Goal: Task Accomplishment & Management: Use online tool/utility

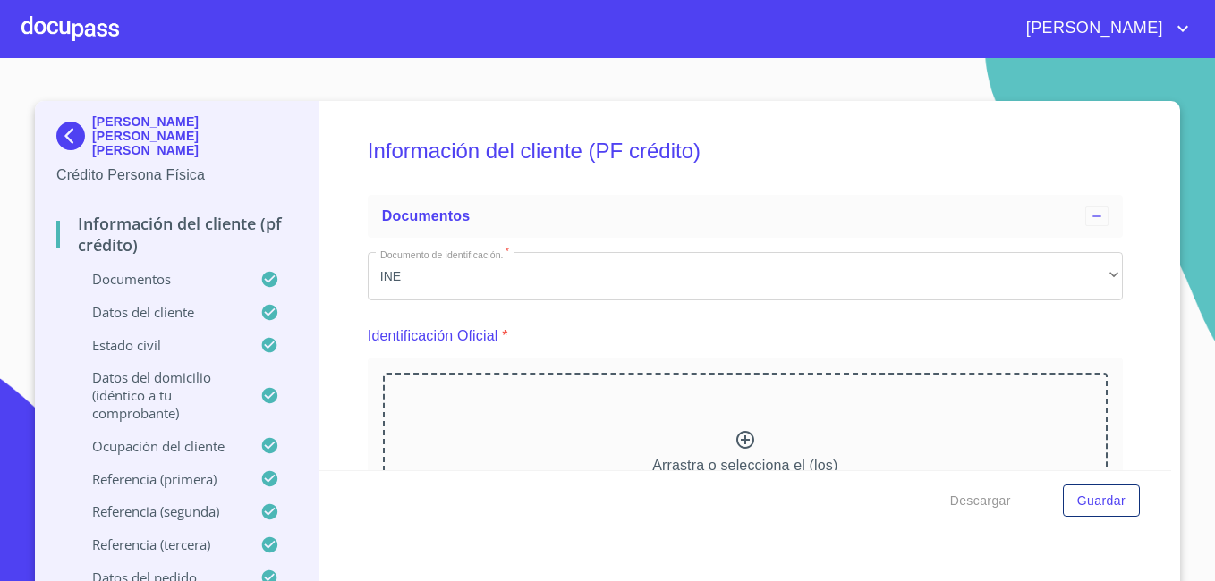
click at [72, 41] on div at bounding box center [70, 28] width 98 height 57
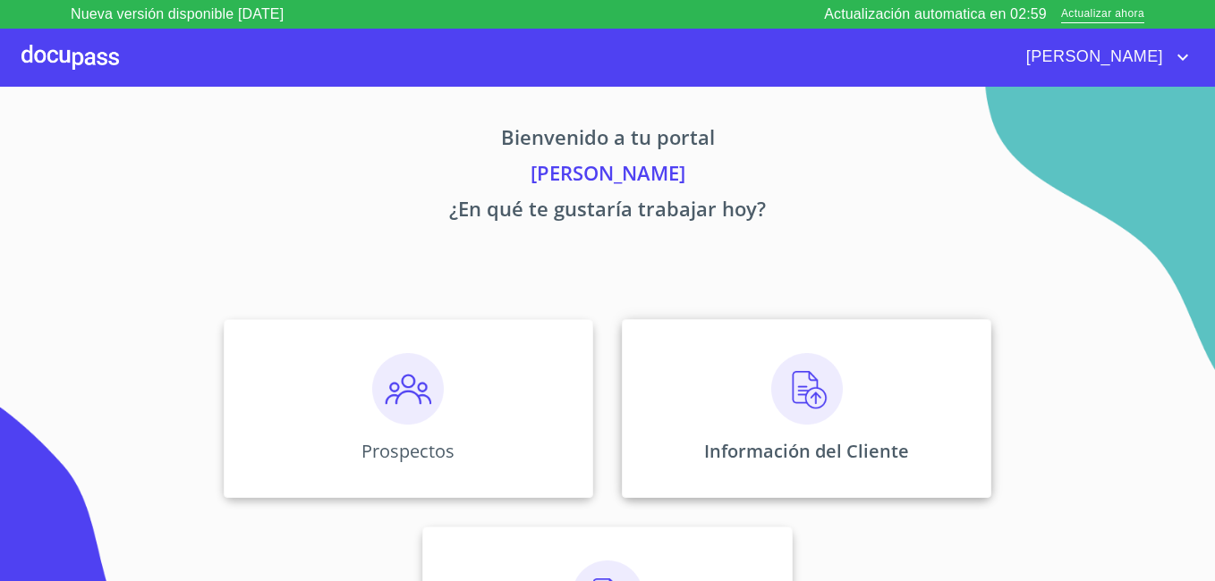
click at [721, 382] on div "Información del Cliente" at bounding box center [806, 408] width 369 height 179
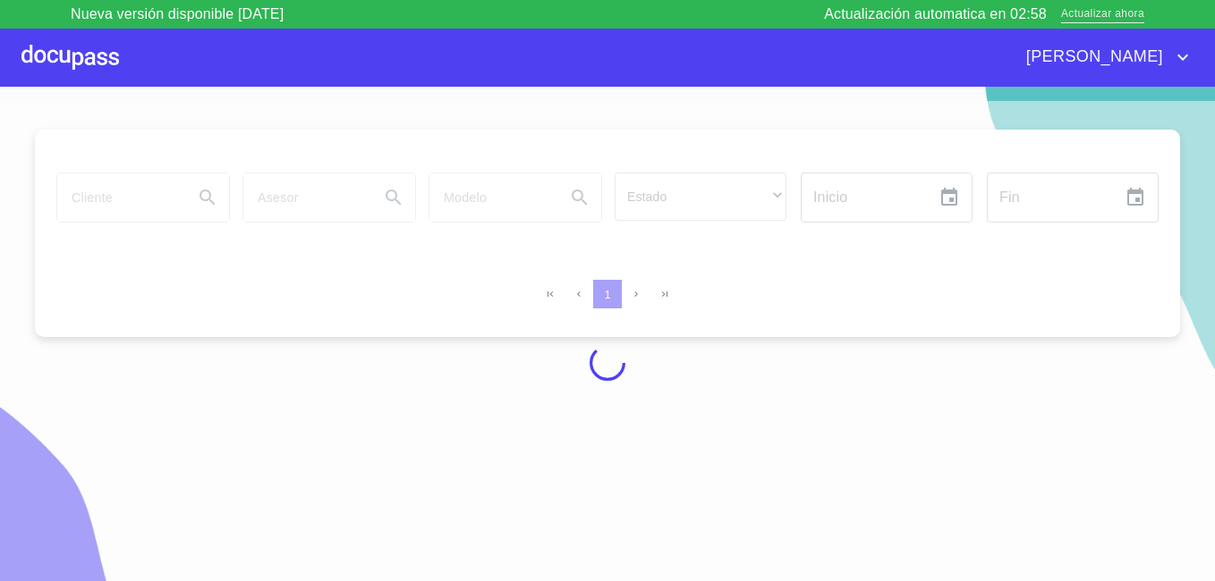
click at [1089, 16] on span "Actualizar ahora" at bounding box center [1102, 14] width 83 height 19
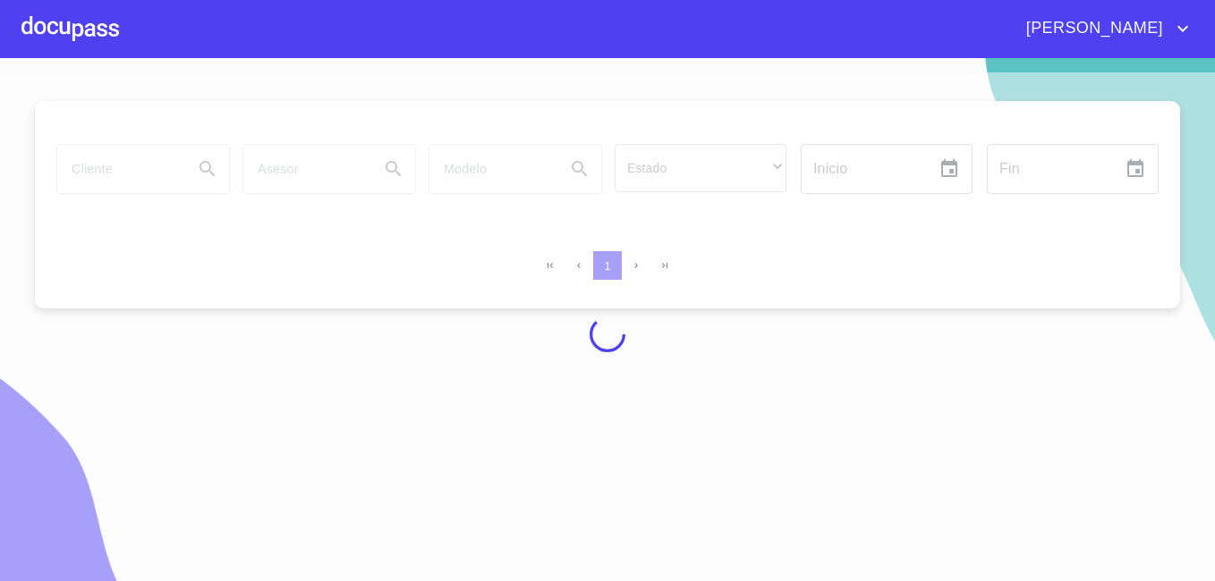
click at [91, 28] on div at bounding box center [70, 28] width 98 height 57
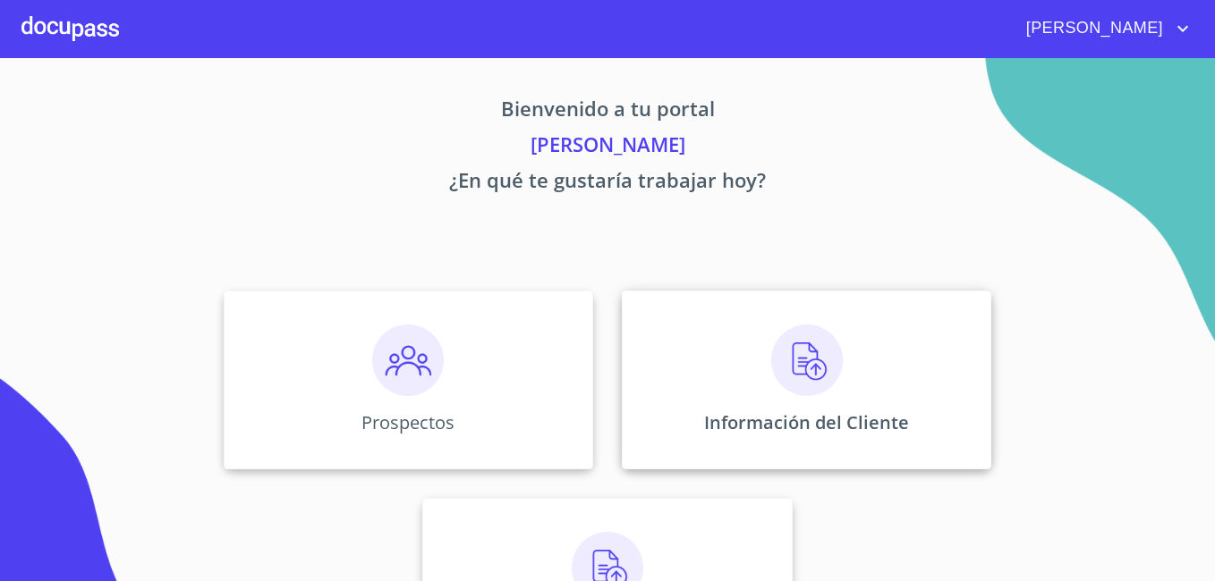
click at [782, 359] on img at bounding box center [807, 361] width 72 height 72
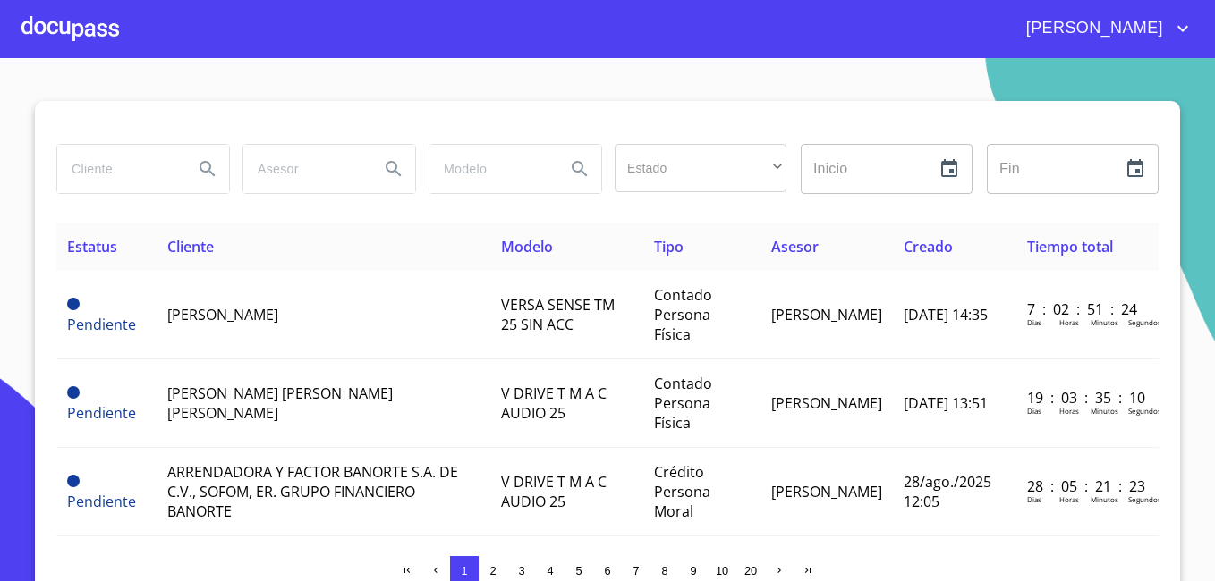
click at [140, 162] on input "search" at bounding box center [118, 169] width 122 height 48
type input "[PERSON_NAME]"
click at [199, 178] on icon "Search" at bounding box center [207, 168] width 21 height 21
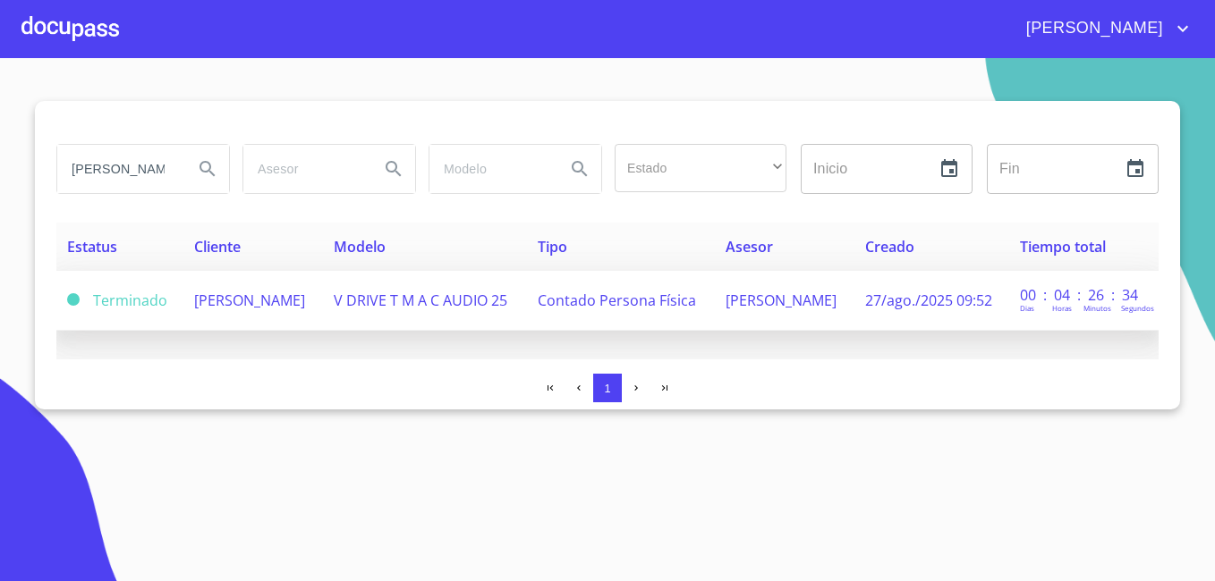
click at [265, 302] on span "[PERSON_NAME]" at bounding box center [249, 301] width 111 height 20
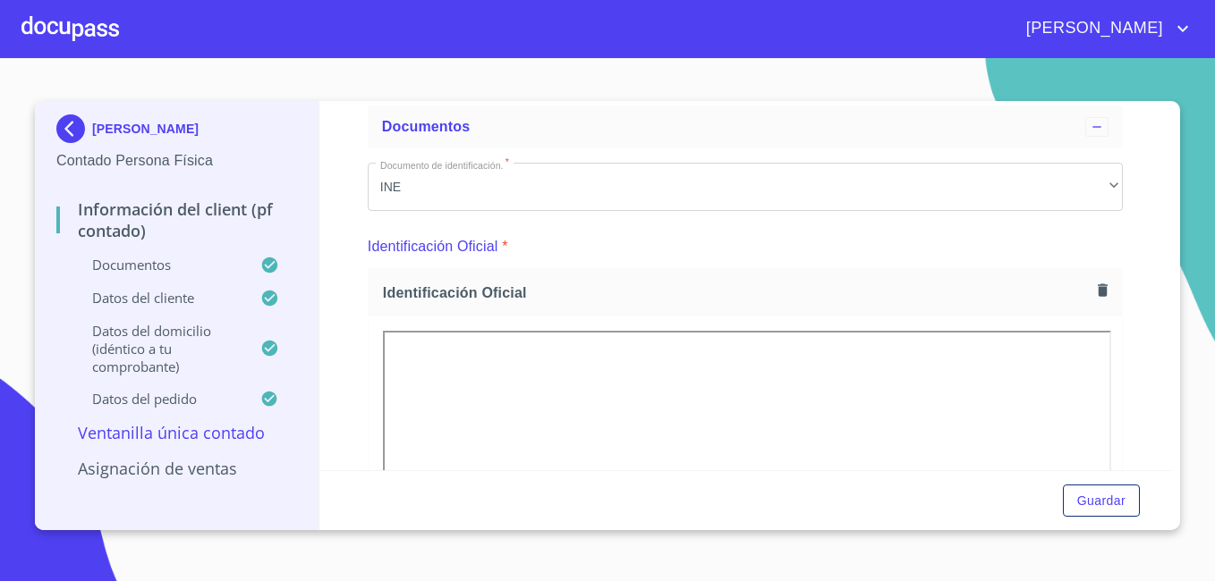
scroll to position [179, 0]
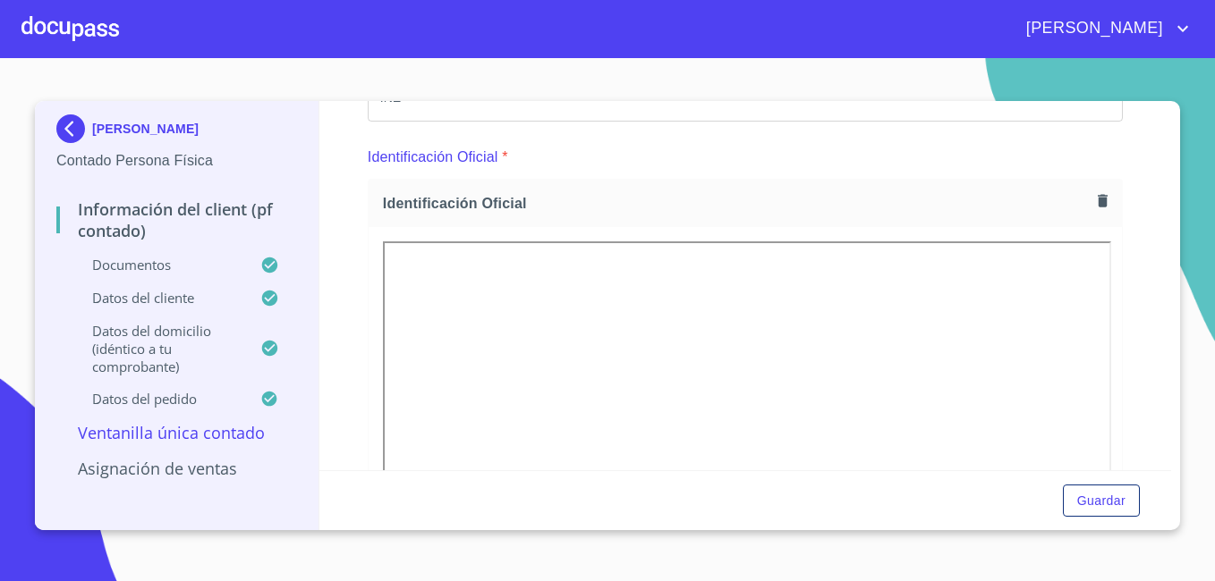
click at [72, 127] on img at bounding box center [74, 128] width 36 height 29
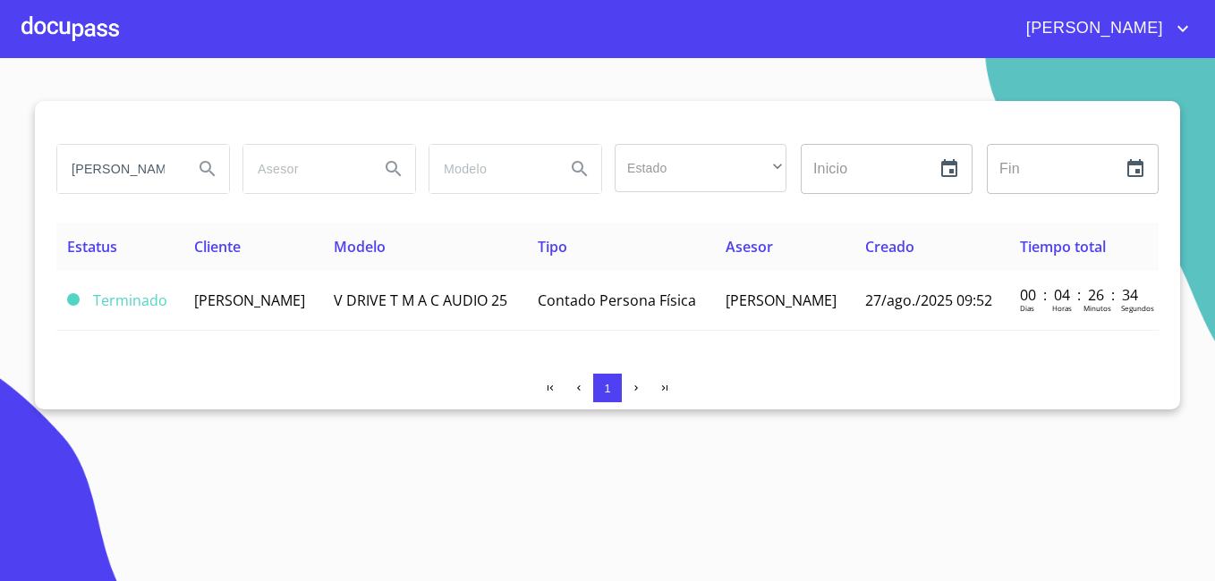
scroll to position [0, 7]
drag, startPoint x: 166, startPoint y: 174, endPoint x: 145, endPoint y: 163, distance: 24.4
click at [144, 164] on input "[PERSON_NAME]" at bounding box center [118, 169] width 122 height 48
type input "z"
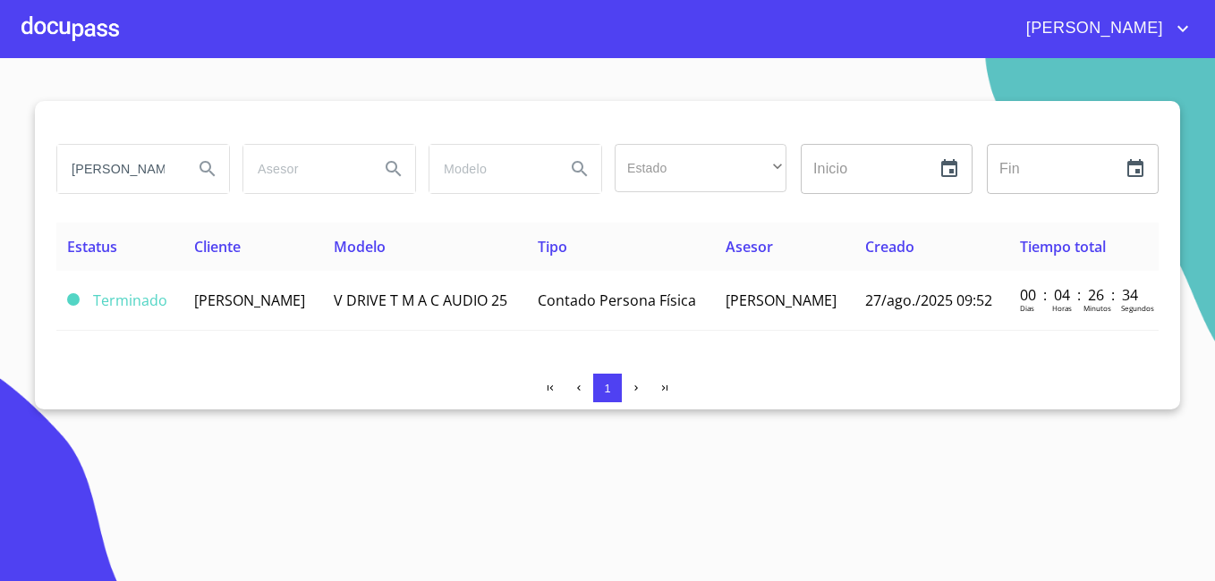
type input "[PERSON_NAME]"
click at [204, 172] on icon "Search" at bounding box center [206, 168] width 15 height 15
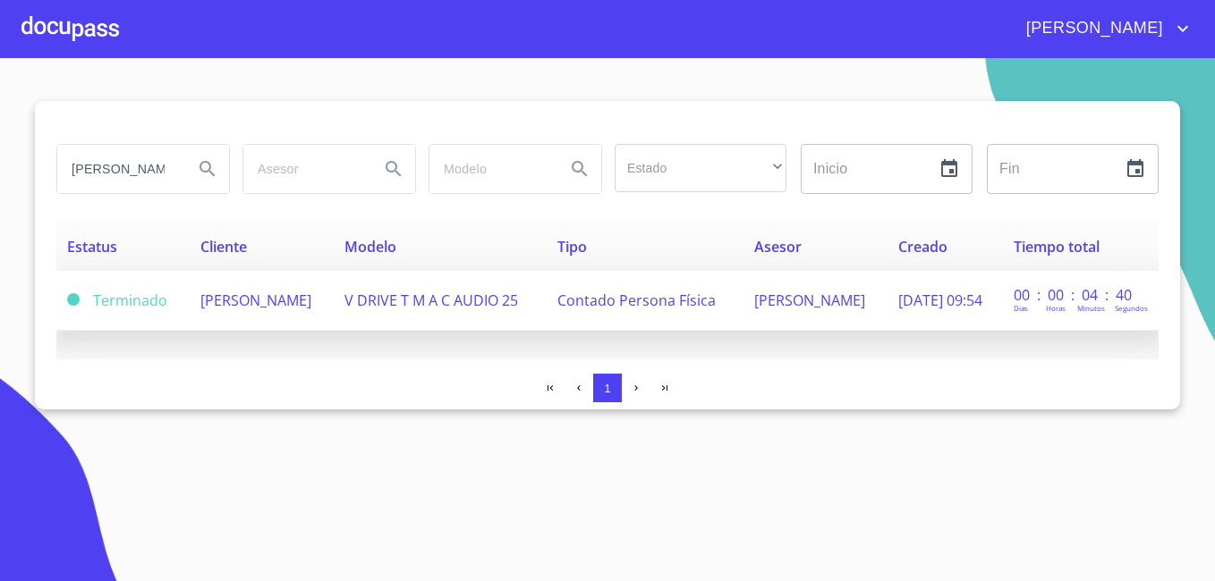
click at [257, 295] on span "[PERSON_NAME]" at bounding box center [255, 301] width 111 height 20
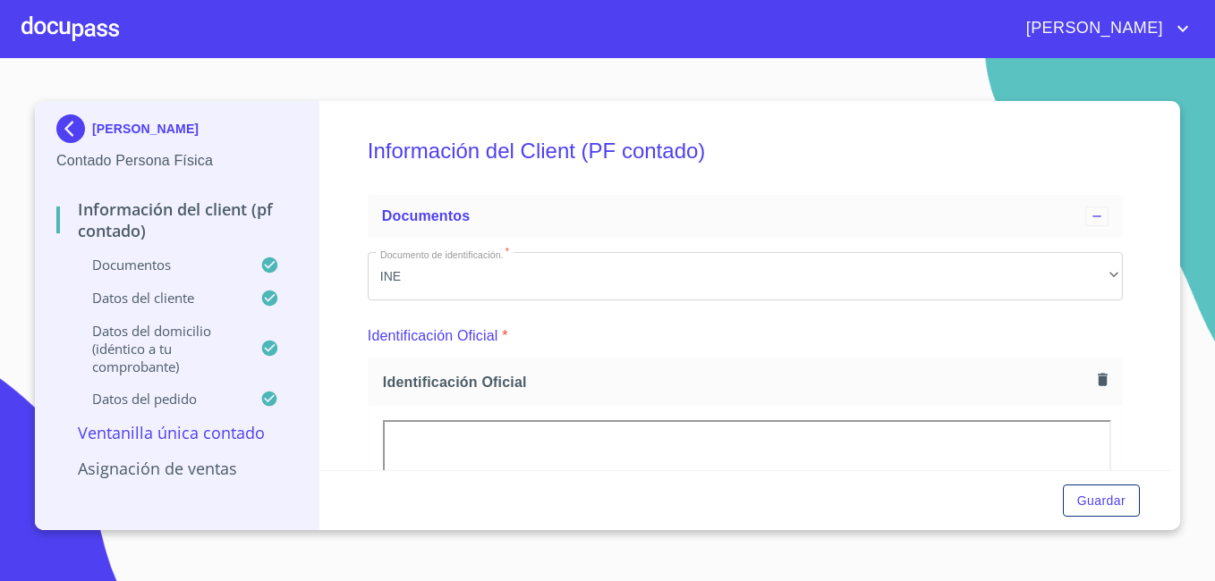
click at [68, 129] on img at bounding box center [74, 128] width 36 height 29
